Goal: Information Seeking & Learning: Learn about a topic

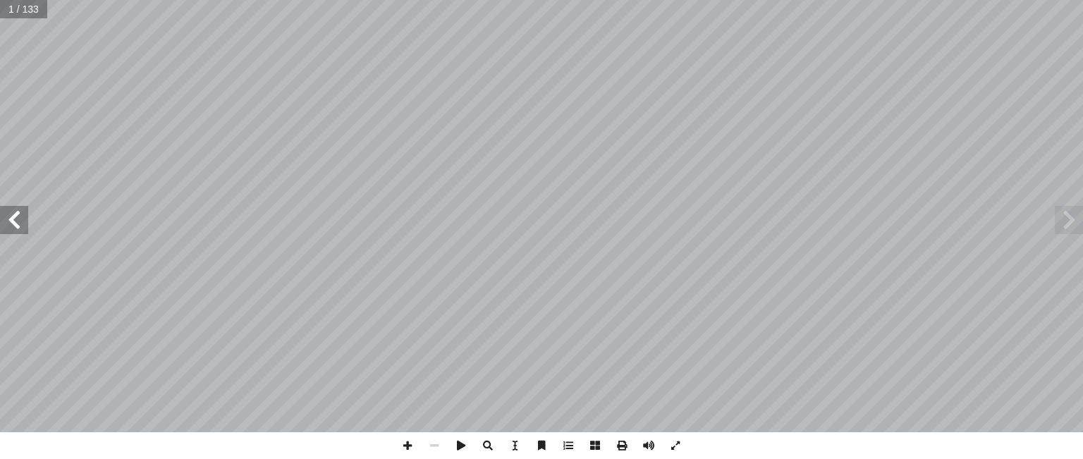
click at [12, 228] on span at bounding box center [14, 220] width 28 height 28
click at [16, 228] on span at bounding box center [14, 220] width 28 height 28
click at [14, 226] on span at bounding box center [14, 220] width 28 height 28
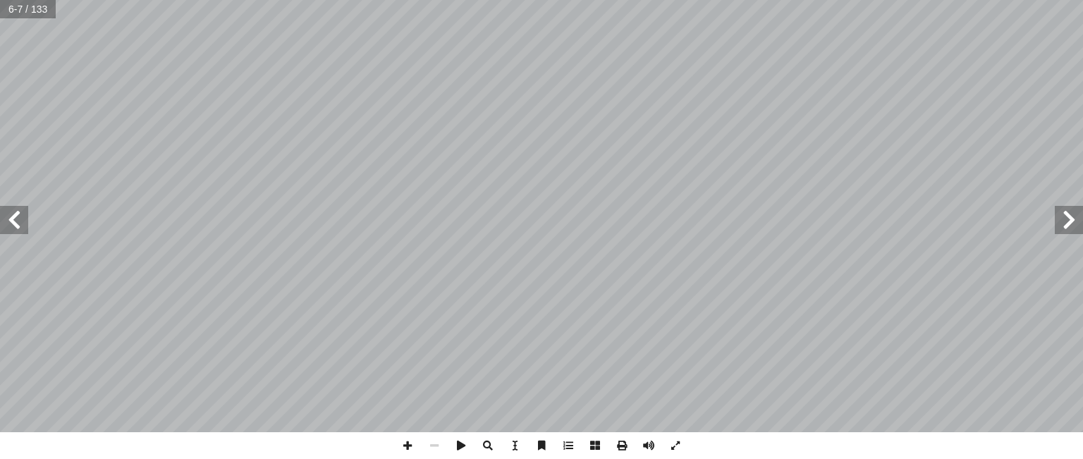
click at [16, 226] on span at bounding box center [14, 220] width 28 height 28
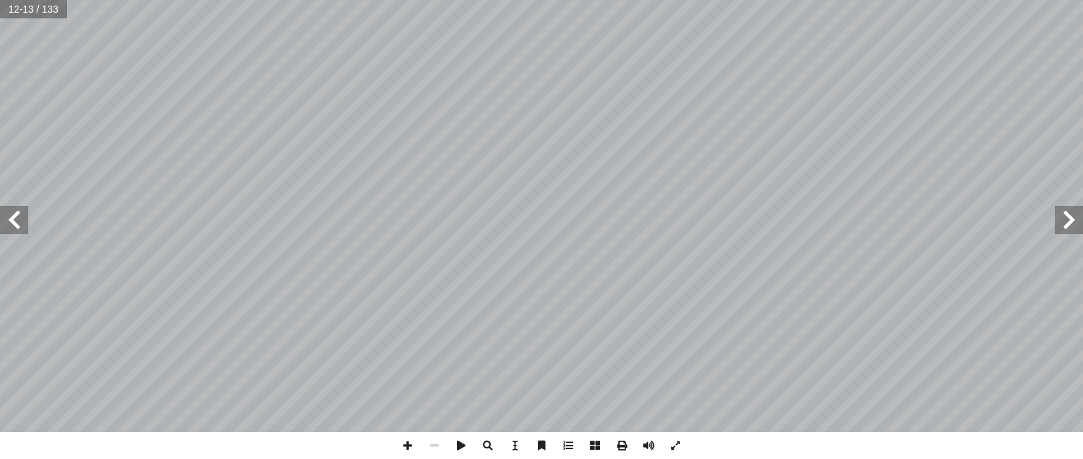
click at [8, 228] on span at bounding box center [14, 220] width 28 height 28
click at [13, 214] on span at bounding box center [14, 220] width 28 height 28
click at [11, 216] on span at bounding box center [14, 220] width 28 height 28
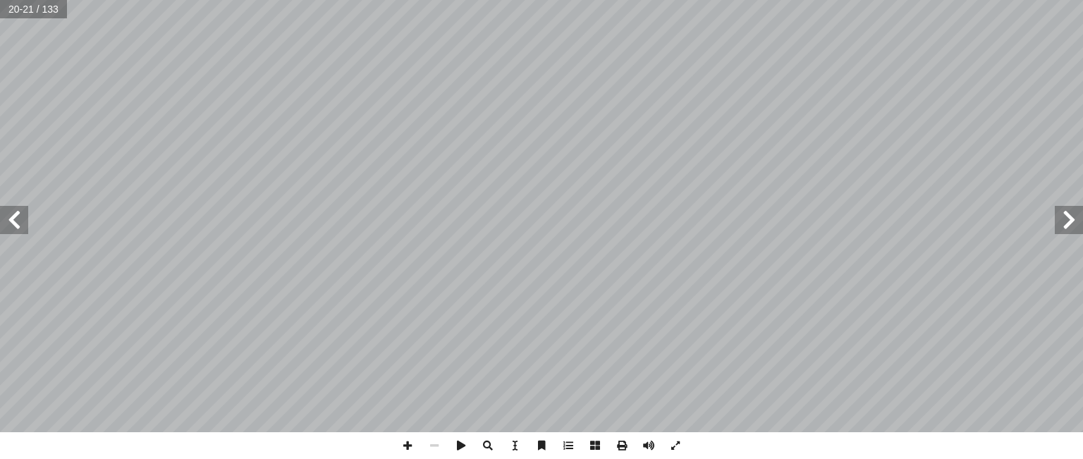
click at [12, 216] on span at bounding box center [14, 220] width 28 height 28
click at [20, 219] on span at bounding box center [14, 220] width 28 height 28
click at [26, 222] on span at bounding box center [14, 220] width 28 height 28
click at [1064, 219] on span at bounding box center [1069, 220] width 28 height 28
click at [1076, 214] on span at bounding box center [1069, 220] width 28 height 28
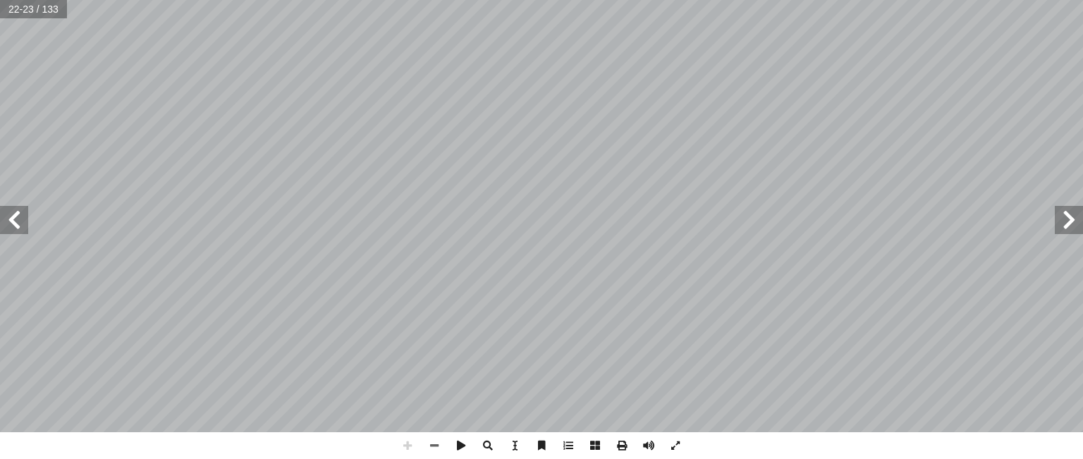
click at [11, 218] on span at bounding box center [14, 220] width 28 height 28
click at [17, 221] on span at bounding box center [14, 220] width 28 height 28
click at [16, 207] on span at bounding box center [14, 220] width 28 height 28
click at [18, 224] on span at bounding box center [14, 220] width 28 height 28
click at [17, 221] on span at bounding box center [14, 220] width 28 height 28
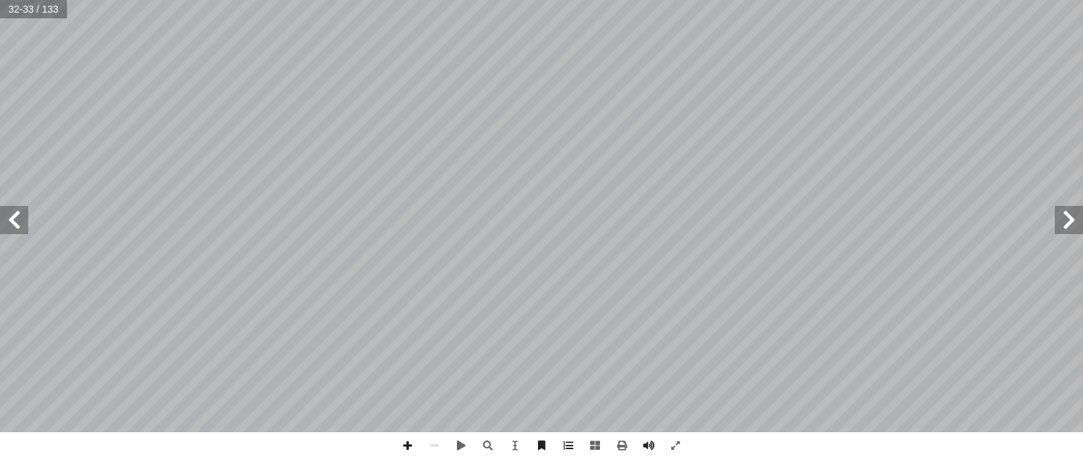
click at [1074, 220] on span at bounding box center [1069, 220] width 28 height 28
drag, startPoint x: 8, startPoint y: 220, endPoint x: 7, endPoint y: 231, distance: 10.6
click at [5, 220] on span at bounding box center [14, 220] width 28 height 28
click at [20, 225] on span at bounding box center [14, 220] width 28 height 28
click at [14, 219] on span at bounding box center [14, 220] width 28 height 28
